Goal: Find specific page/section: Find specific page/section

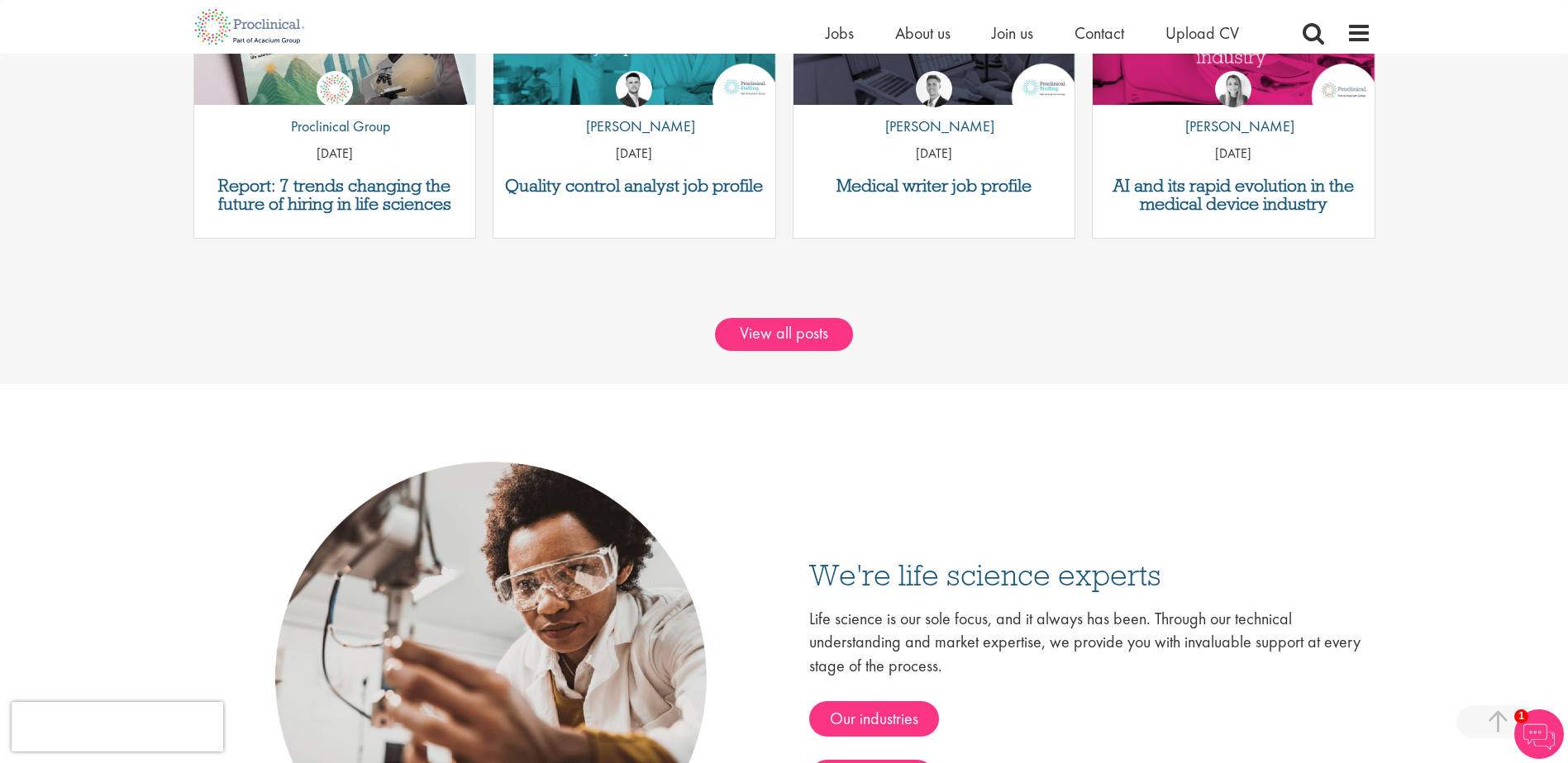
scroll to position [2313, 0]
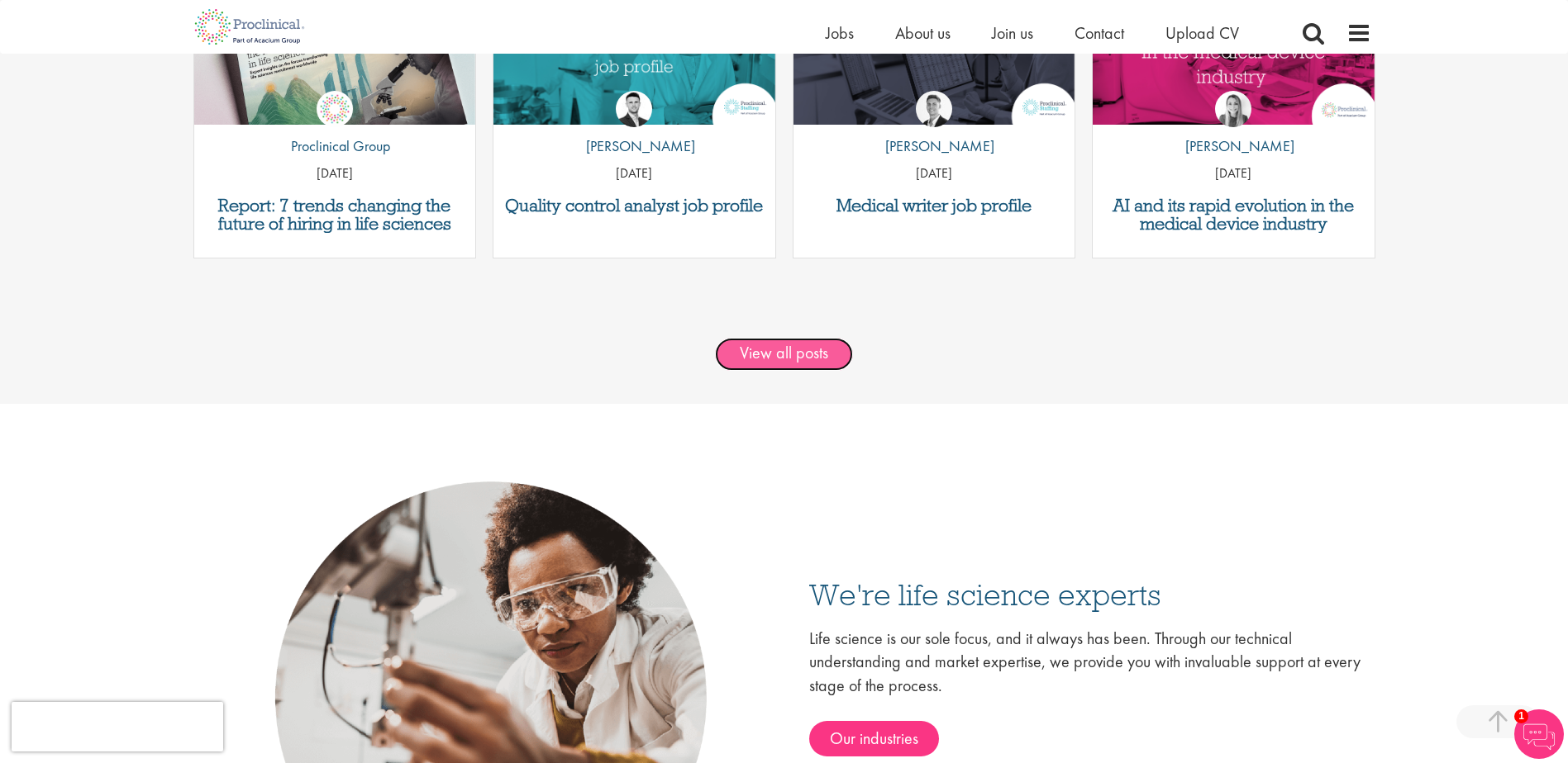
click at [791, 355] on link "View all posts" at bounding box center [783, 354] width 138 height 33
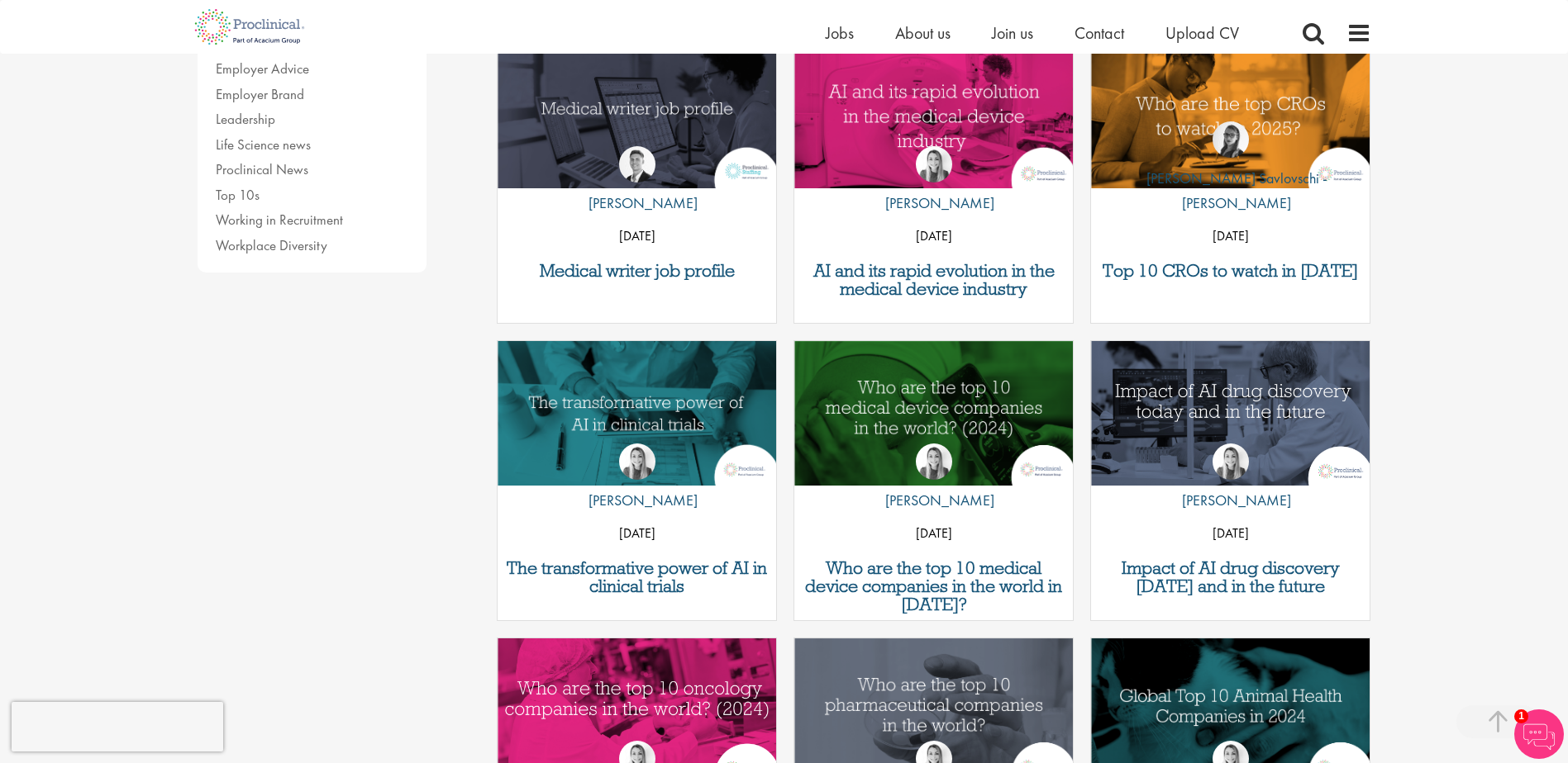
scroll to position [578, 0]
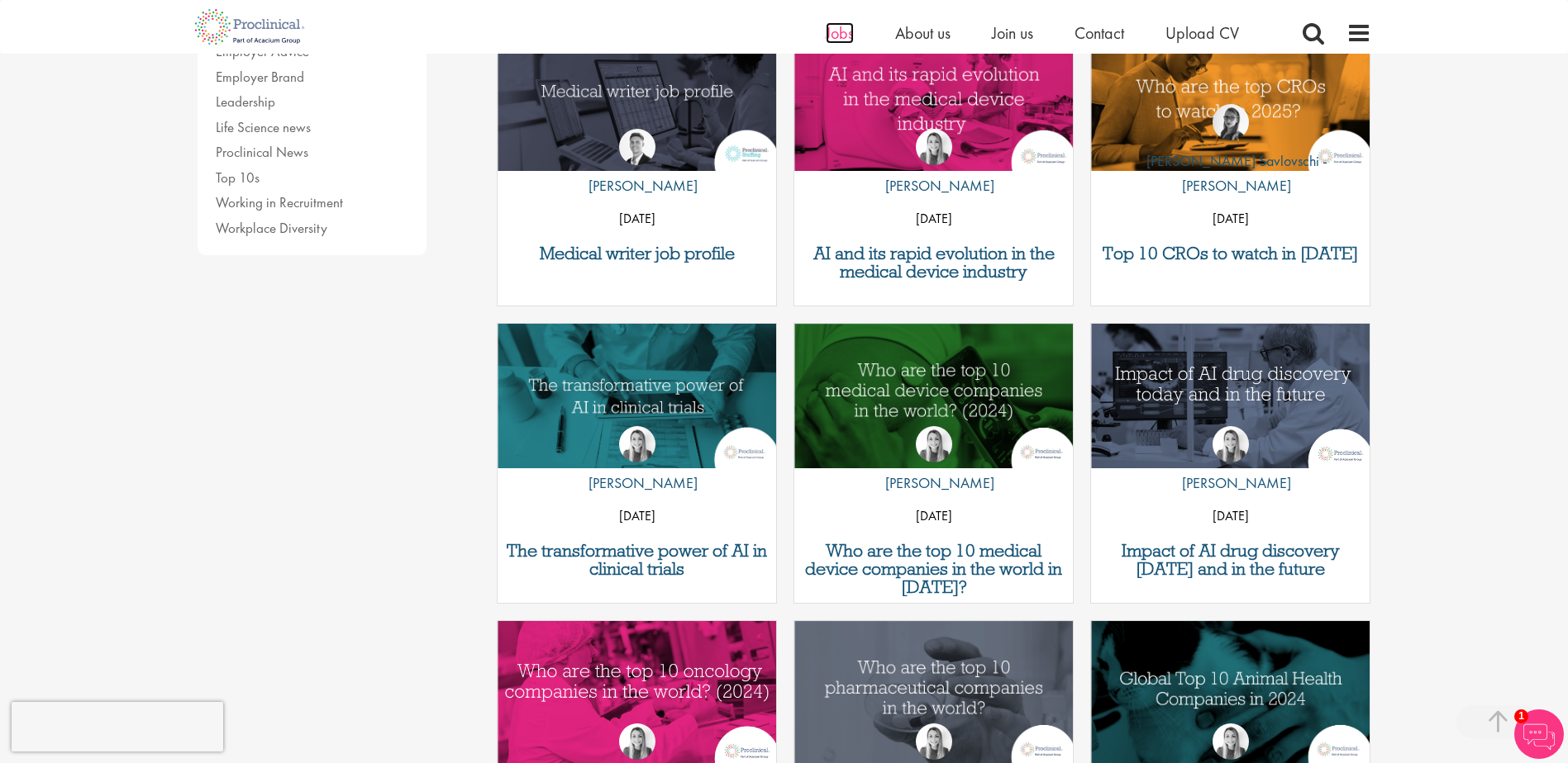
click at [844, 35] on span "Jobs" at bounding box center [839, 33] width 28 height 22
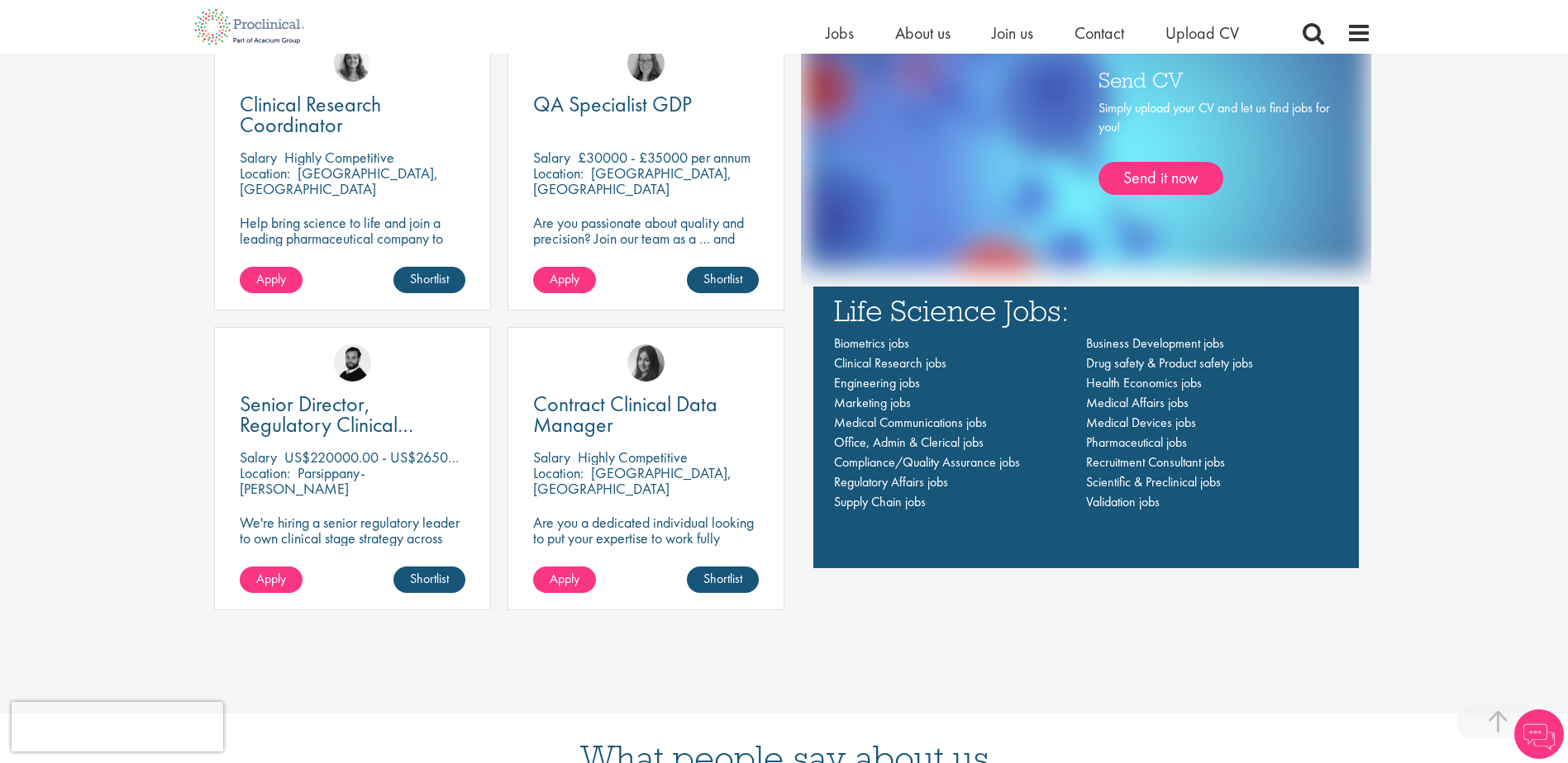
scroll to position [1239, 0]
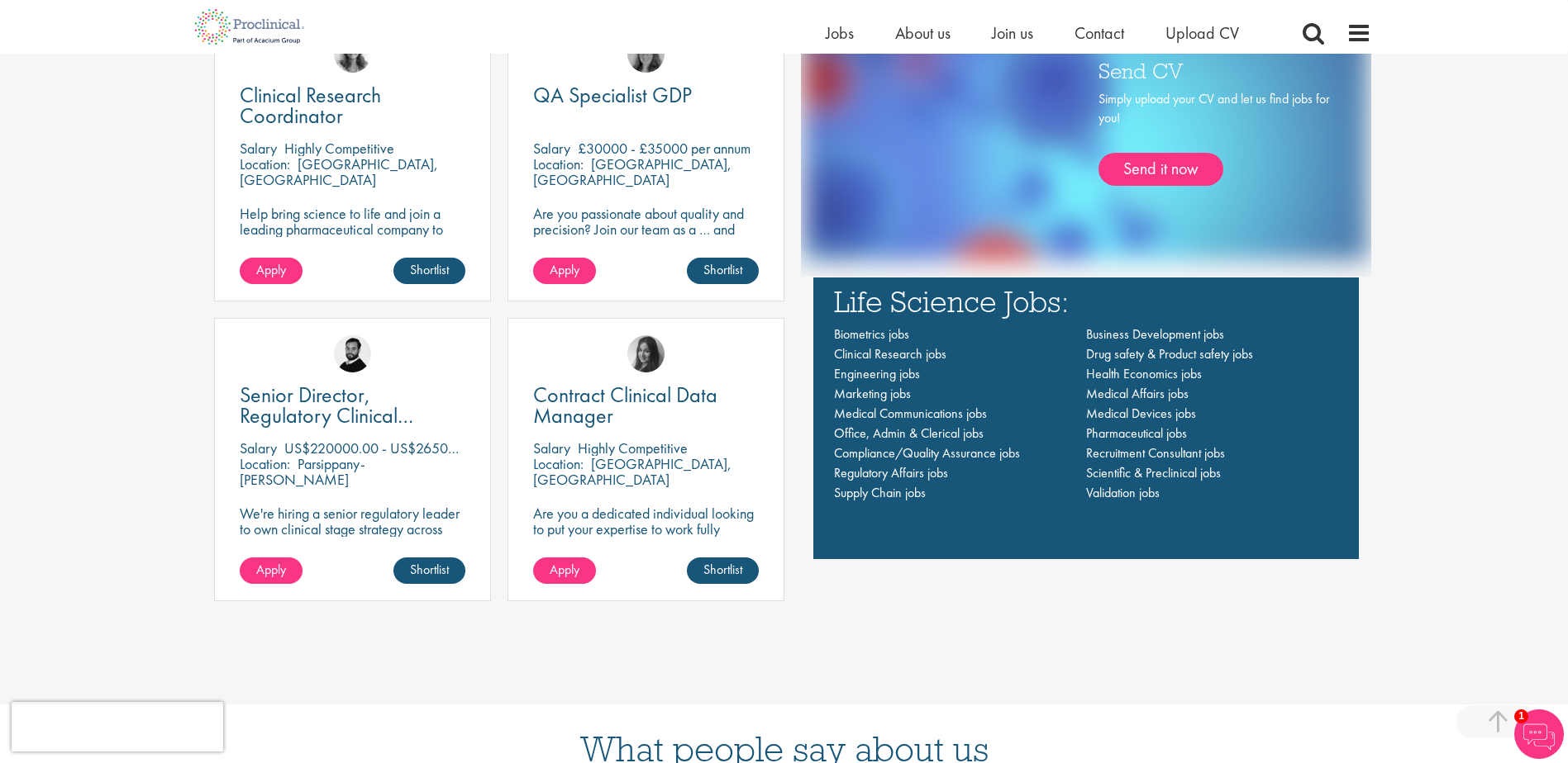
click at [85, 209] on div "Life-changing job opportunities for life science professionals Jobs Search See …" at bounding box center [784, 342] width 1568 height 3054
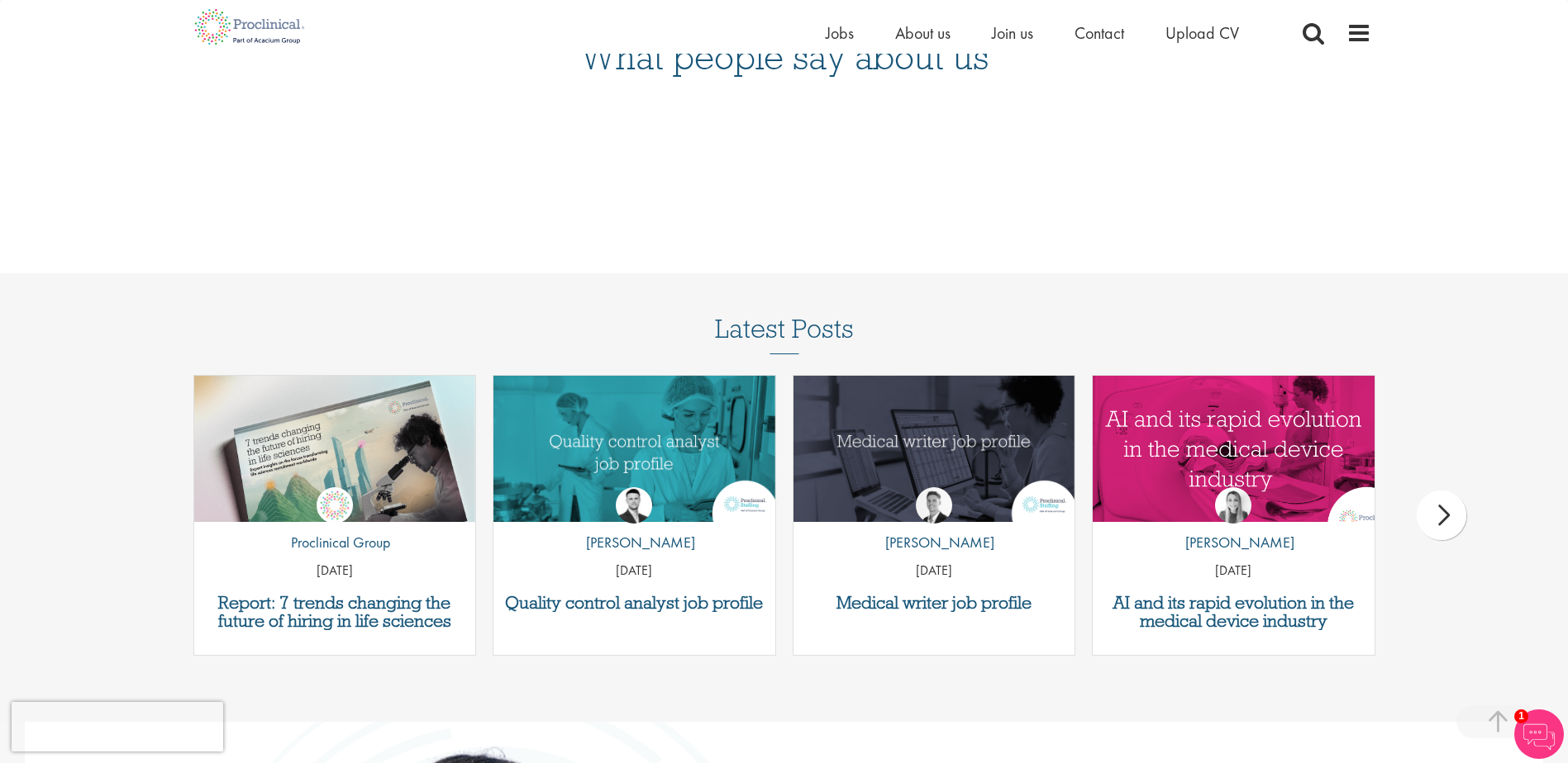
scroll to position [1925, 0]
